Goal: Task Accomplishment & Management: Complete application form

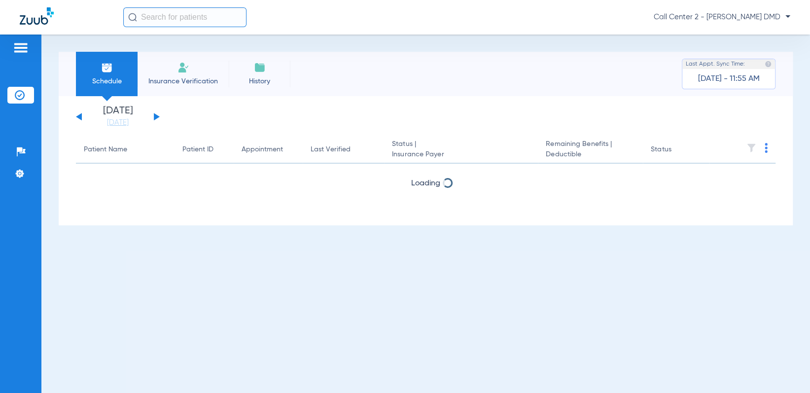
click at [195, 74] on li "Insurance Verification" at bounding box center [182, 74] width 91 height 44
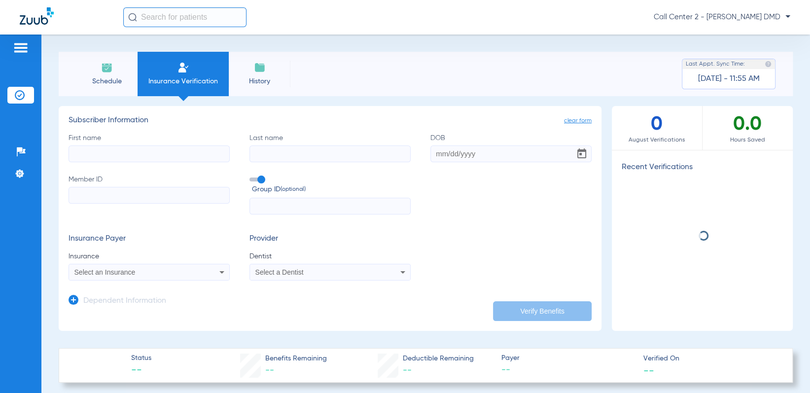
click at [141, 150] on input "First name" at bounding box center [148, 153] width 161 height 17
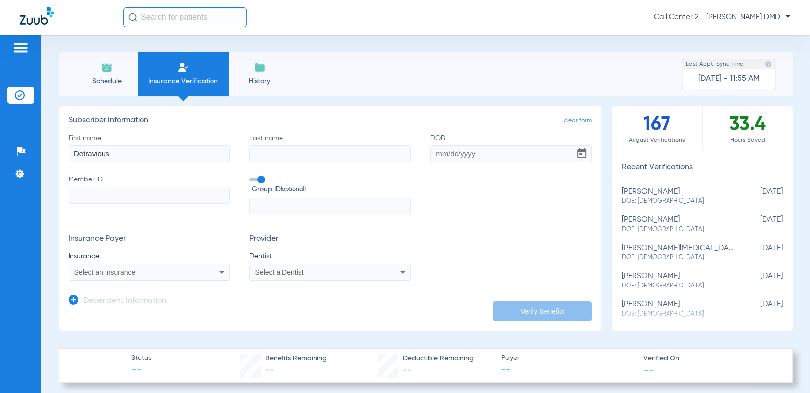
type input "Detravious"
type input "[PERSON_NAME]"
click at [435, 153] on input "DOB Required" at bounding box center [510, 153] width 161 height 17
type input "[DATE]"
click at [136, 197] on input "Member ID" at bounding box center [148, 195] width 161 height 17
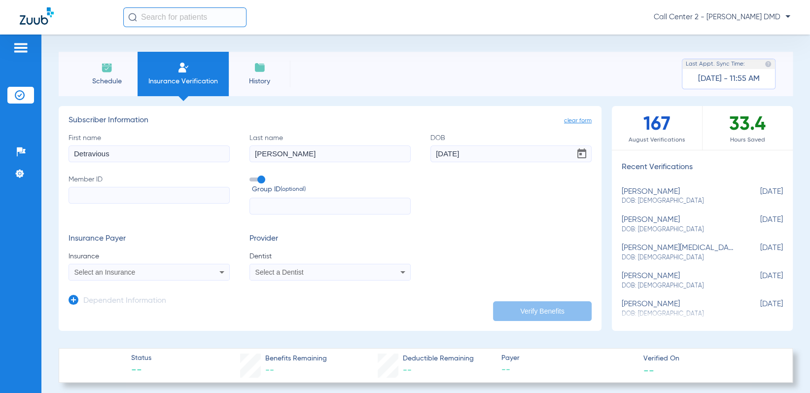
click at [136, 195] on input "Member ID" at bounding box center [148, 195] width 161 height 17
paste input "0010711"
type input "0010711"
click at [126, 270] on span "Select an Insurance" at bounding box center [104, 272] width 61 height 8
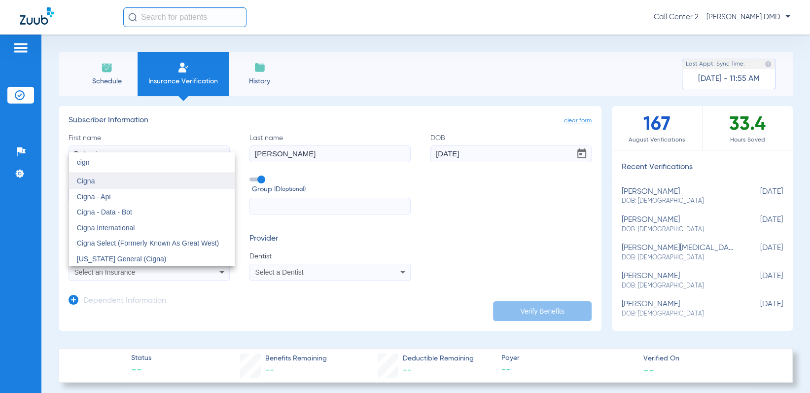
type input "cign"
click at [159, 182] on mat-option "Cigna" at bounding box center [152, 181] width 166 height 16
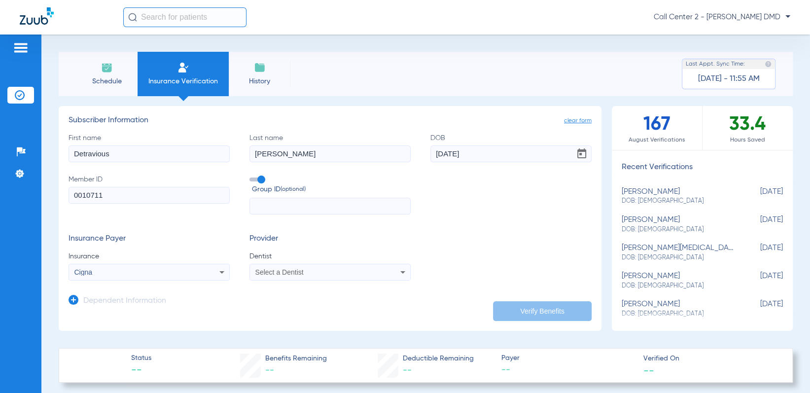
click at [281, 270] on span "Select a Dentist" at bounding box center [279, 272] width 48 height 8
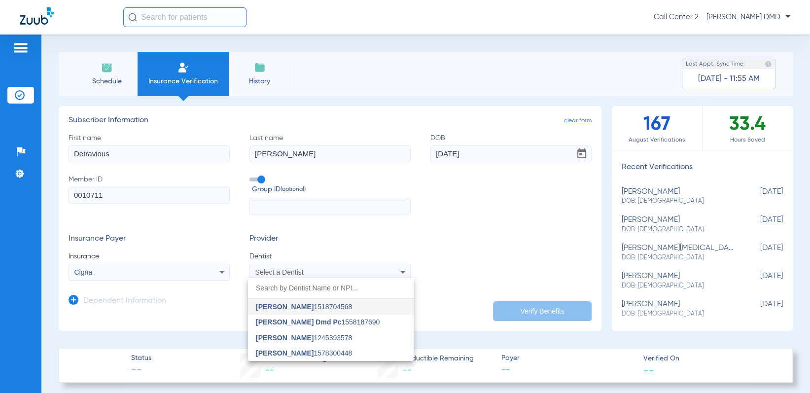
drag, startPoint x: 133, startPoint y: 193, endPoint x: 113, endPoint y: 194, distance: 19.2
click at [124, 193] on div at bounding box center [405, 196] width 810 height 393
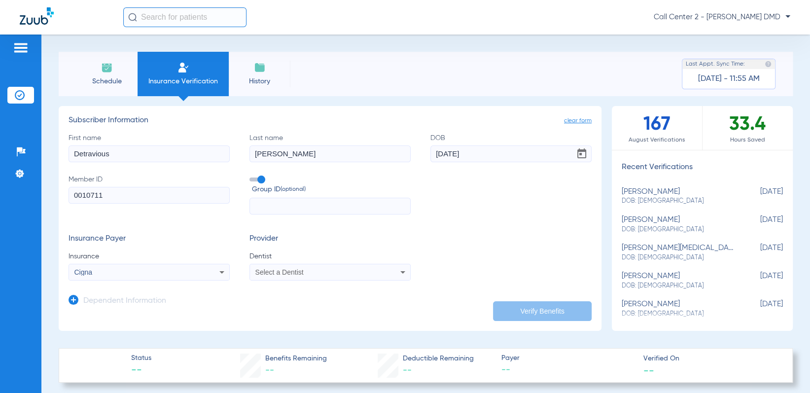
click at [112, 194] on input "0010711" at bounding box center [148, 195] width 161 height 17
drag, startPoint x: 112, startPoint y: 195, endPoint x: 18, endPoint y: 204, distance: 95.1
click at [18, 204] on div "Patients Insurance Verification Setup Help Center Settings Schedule Insurance V…" at bounding box center [405, 230] width 810 height 393
type input "258991705"
click at [268, 270] on span "Select a Dentist" at bounding box center [279, 272] width 48 height 8
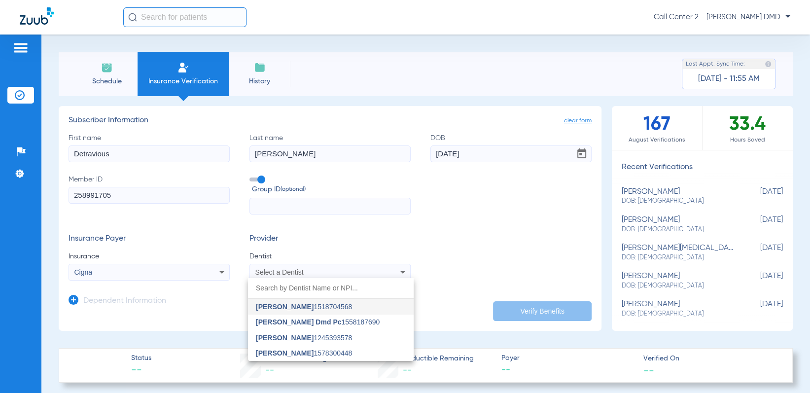
click at [302, 339] on span "[PERSON_NAME] 1245393578" at bounding box center [304, 337] width 96 height 7
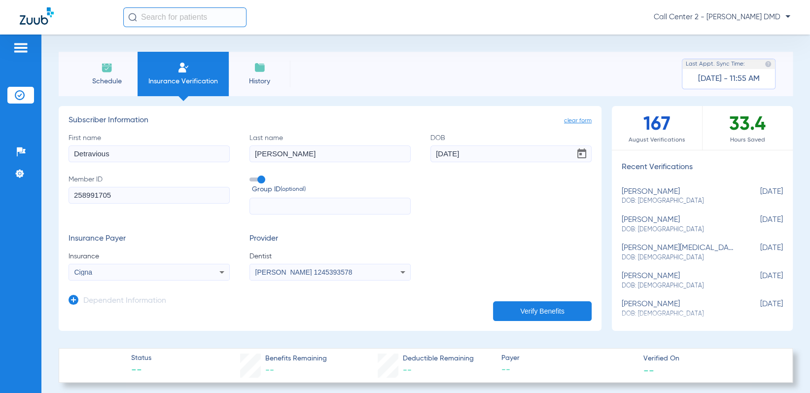
click at [542, 307] on button "Verify Benefits" at bounding box center [542, 311] width 99 height 20
click at [494, 308] on button "Verify Benefits" at bounding box center [542, 311] width 99 height 20
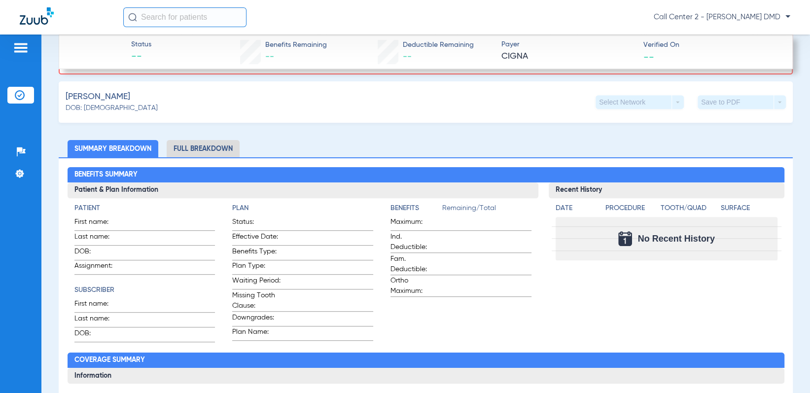
scroll to position [394, 0]
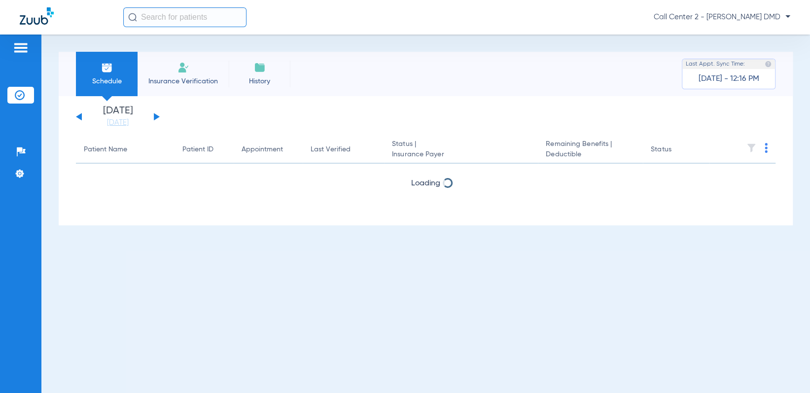
drag, startPoint x: 175, startPoint y: 84, endPoint x: 175, endPoint y: 99, distance: 14.3
click at [175, 84] on span "Insurance Verification" at bounding box center [183, 81] width 76 height 10
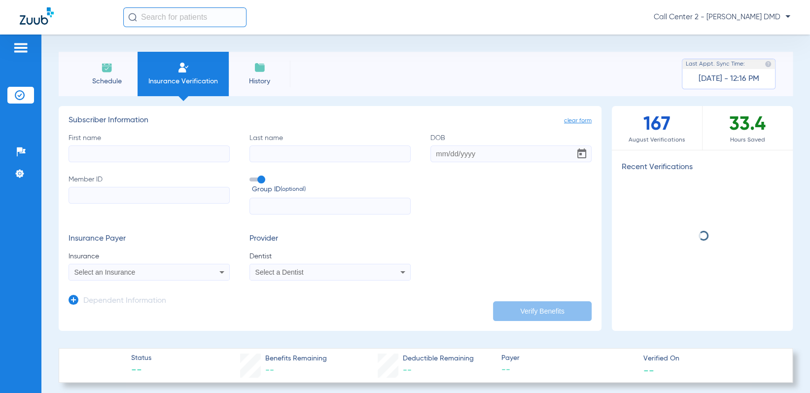
click at [139, 151] on input "First name" at bounding box center [148, 153] width 161 height 17
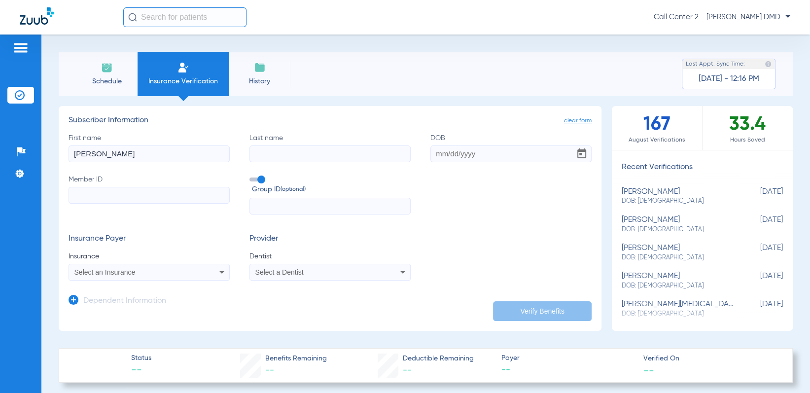
type input "Pamela"
click at [269, 153] on input "Last name Required" at bounding box center [329, 153] width 161 height 17
type input "Moyer"
click at [435, 151] on input "DOB" at bounding box center [510, 153] width 161 height 17
type input "03/25/1988"
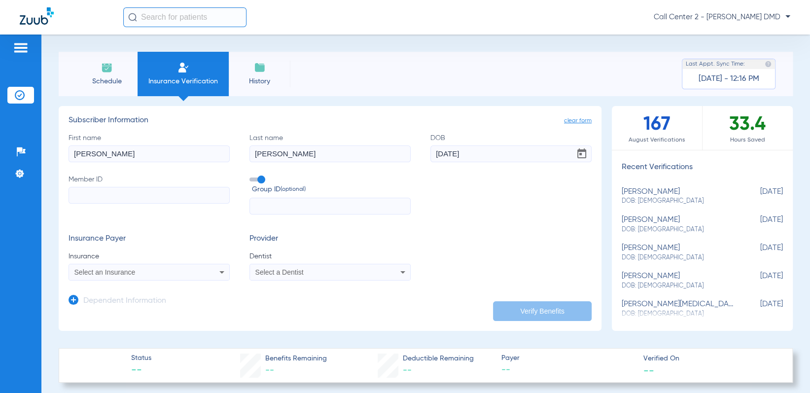
click at [186, 197] on input "Member ID" at bounding box center [148, 195] width 161 height 17
click at [73, 192] on input "Member ID Required" at bounding box center [148, 195] width 161 height 17
type input "255670013"
click at [155, 279] on mat-select "Select an Insurance" at bounding box center [148, 272] width 161 height 17
click at [151, 269] on div "Select an Insurance" at bounding box center [134, 272] width 120 height 7
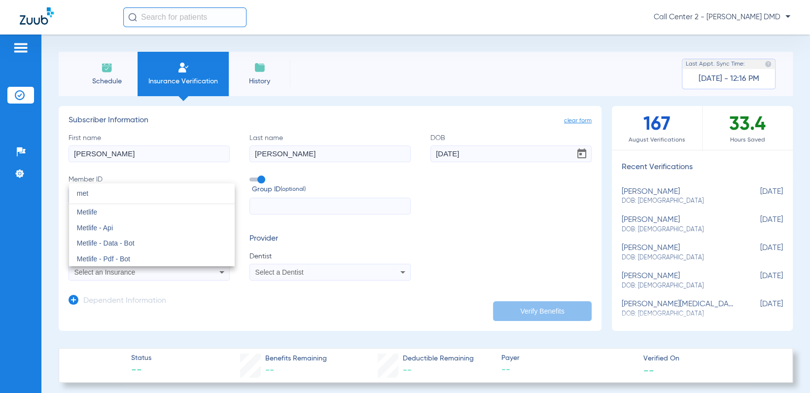
type input "met"
click at [116, 212] on mat-option "Metlife" at bounding box center [152, 212] width 166 height 16
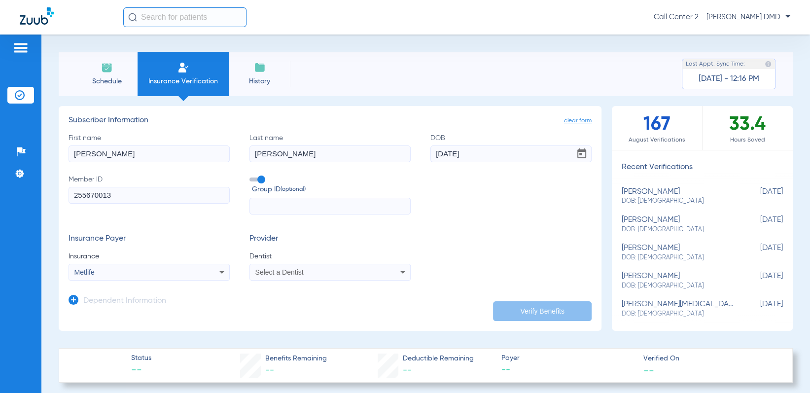
click at [278, 271] on span "Select a Dentist" at bounding box center [279, 272] width 48 height 8
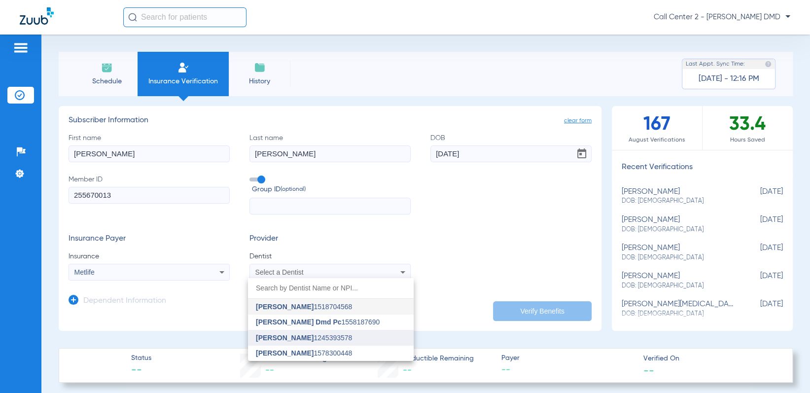
click at [290, 331] on mat-option "[PERSON_NAME] 1245393578" at bounding box center [331, 338] width 166 height 16
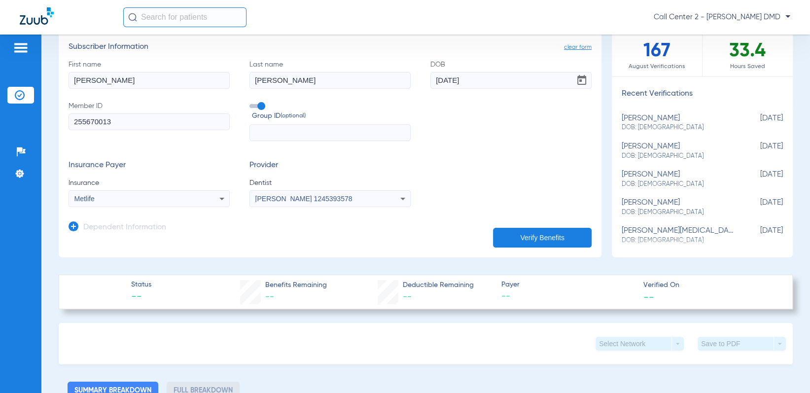
scroll to position [99, 0]
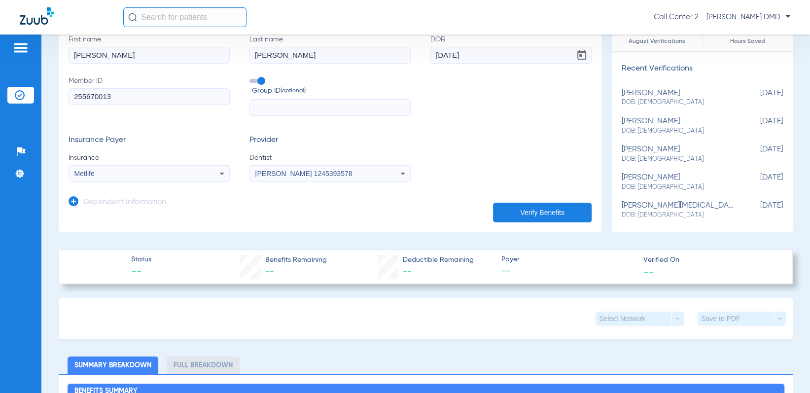
click at [545, 208] on button "Verify Benefits" at bounding box center [542, 213] width 99 height 20
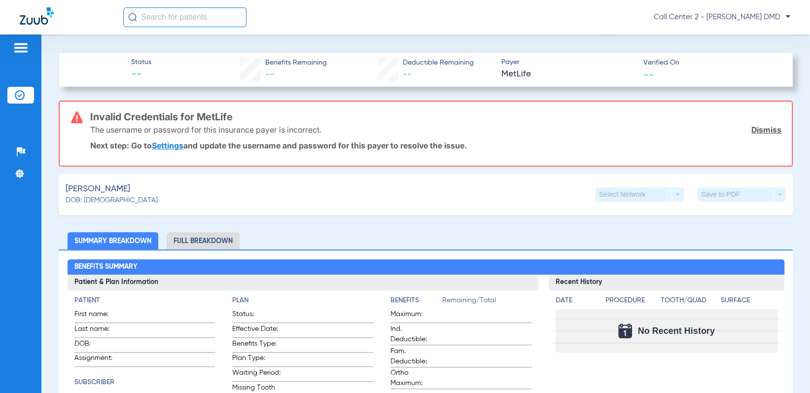
scroll to position [368, 0]
